Goal: Transaction & Acquisition: Download file/media

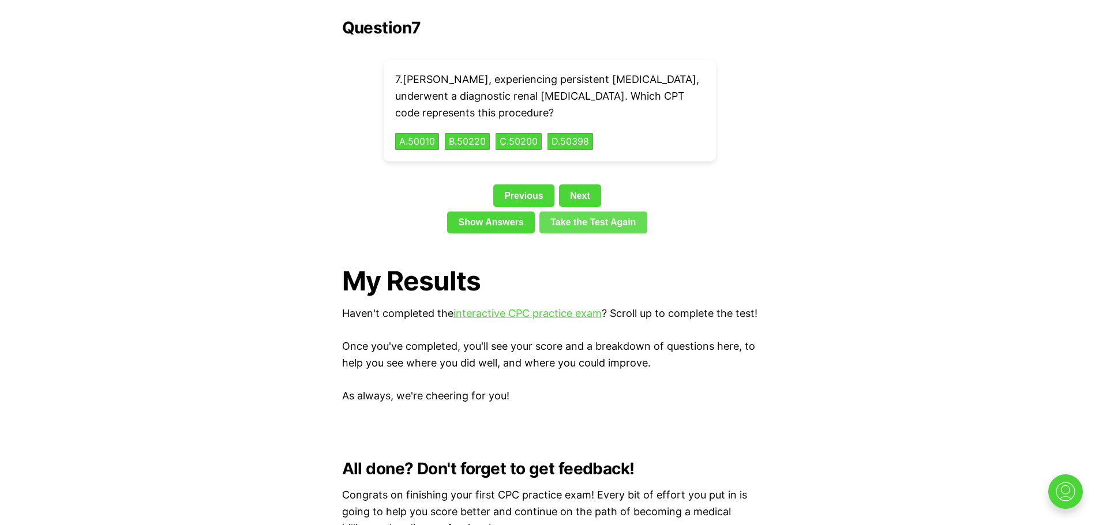
click at [576, 212] on link "Take the Test Again" at bounding box center [593, 223] width 108 height 22
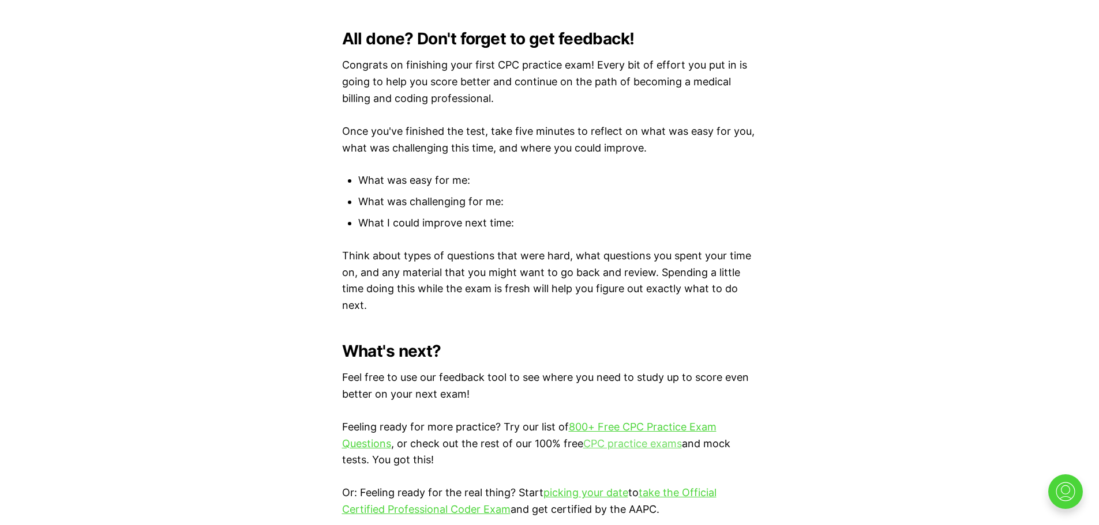
click at [630, 441] on link "CPC practice exams" at bounding box center [632, 444] width 99 height 12
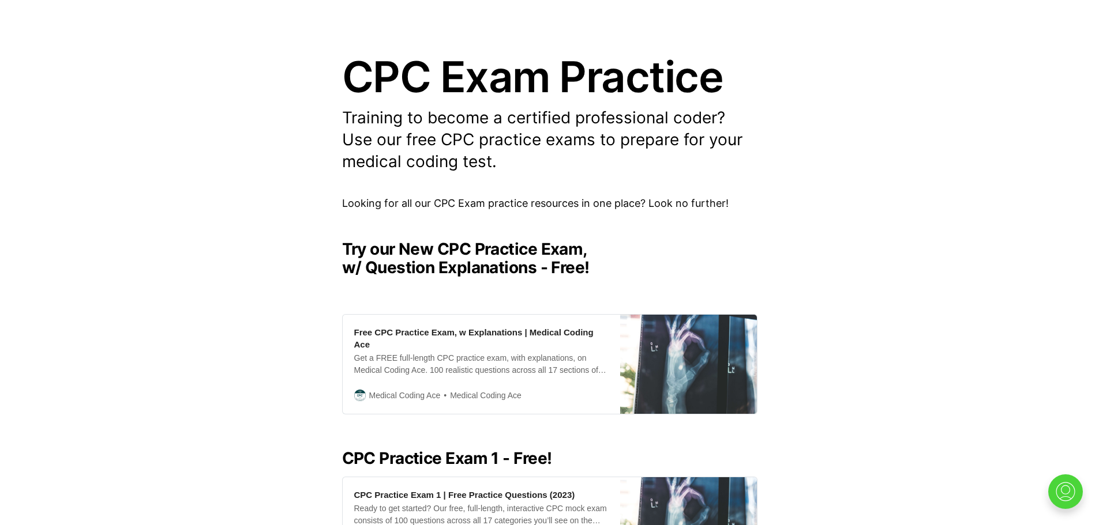
scroll to position [266, 0]
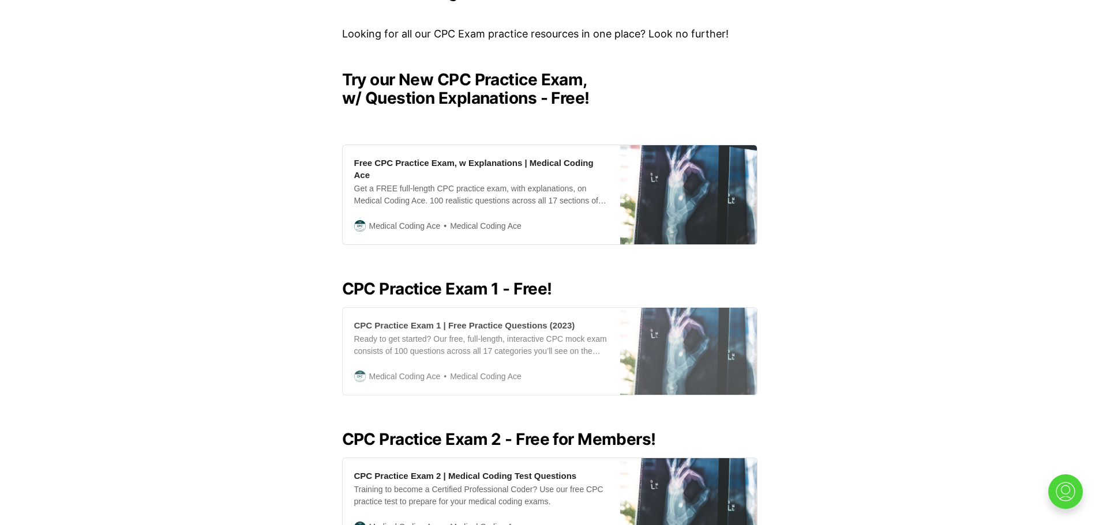
click at [511, 320] on div "CPC Practice Exam 1 | Free Practice Questions (2023)" at bounding box center [464, 326] width 221 height 12
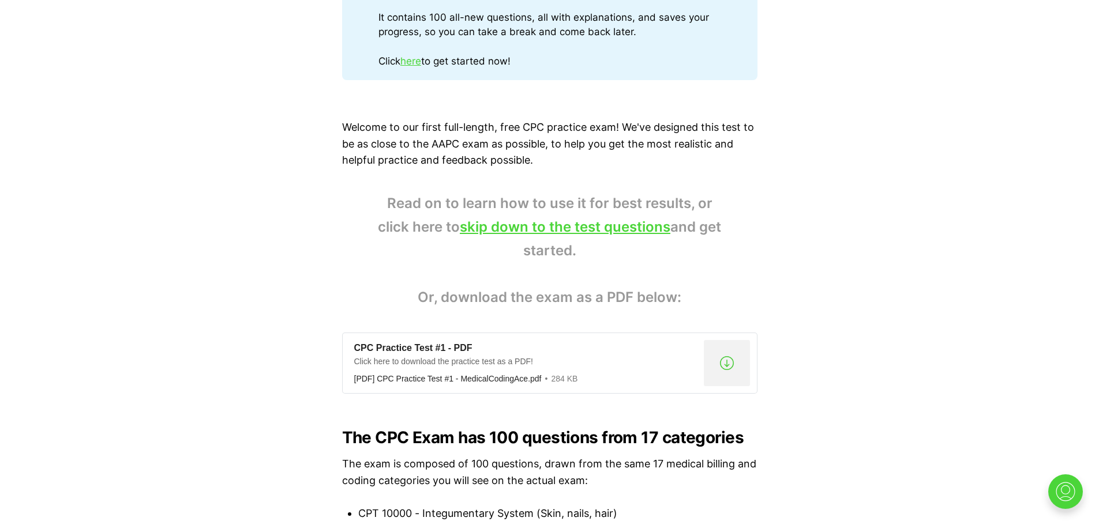
scroll to position [723, 0]
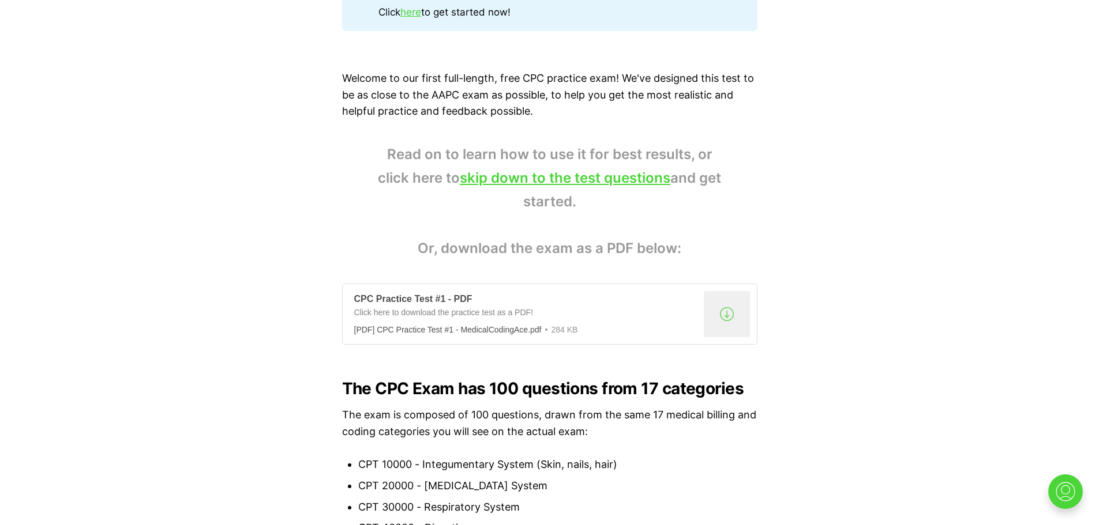
click at [494, 326] on div "[PDF] CPC Practice Test #1 - MedicalCodingAce.pdf" at bounding box center [447, 329] width 187 height 9
